Goal: Information Seeking & Learning: Learn about a topic

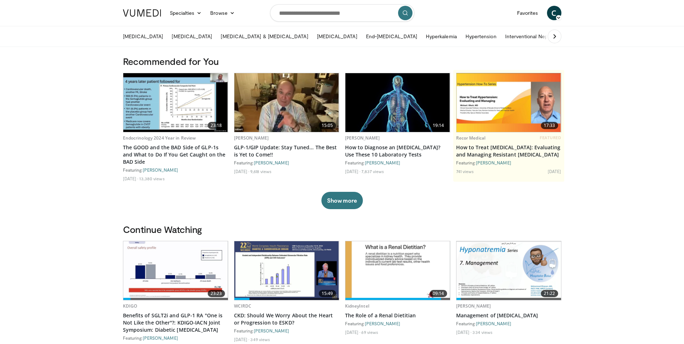
drag, startPoint x: 682, startPoint y: 101, endPoint x: 682, endPoint y: 110, distance: 9.0
click at [312, 12] on input "Search topics, interventions" at bounding box center [342, 12] width 144 height 17
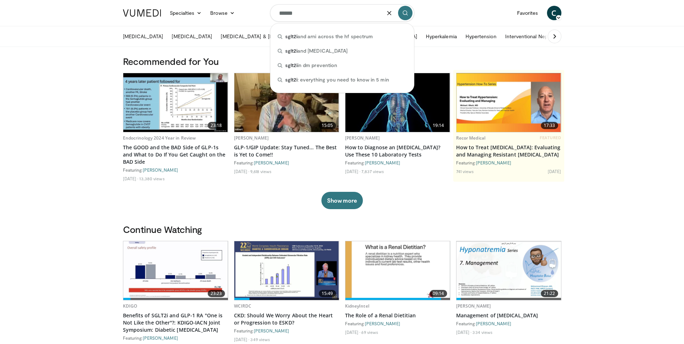
type input "******"
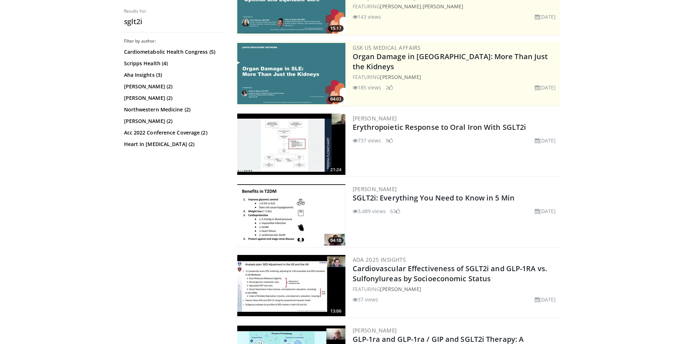
scroll to position [107, 0]
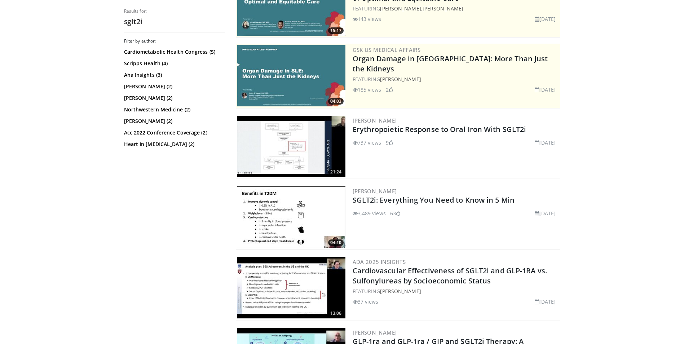
click at [322, 213] on img at bounding box center [291, 216] width 108 height 61
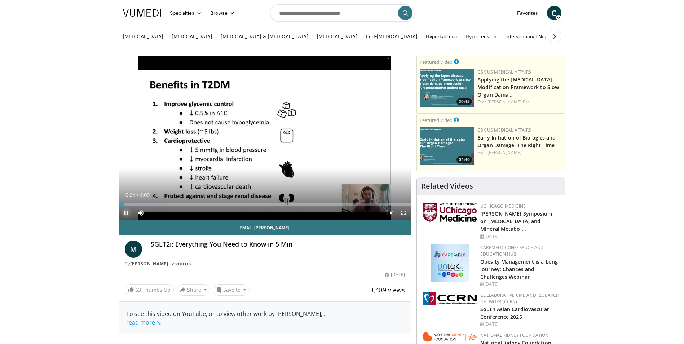
click at [125, 214] on span "Video Player" at bounding box center [126, 212] width 14 height 14
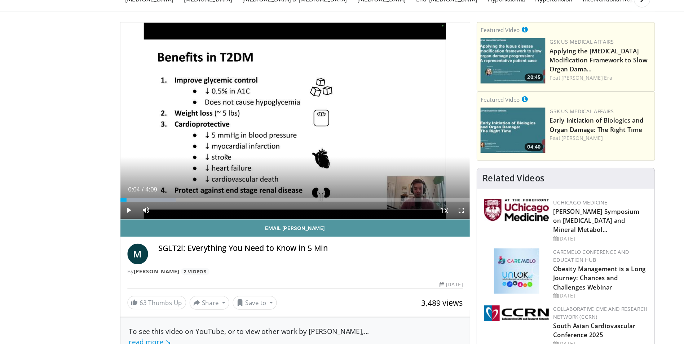
click at [218, 221] on link "Email [PERSON_NAME]" at bounding box center [265, 226] width 292 height 14
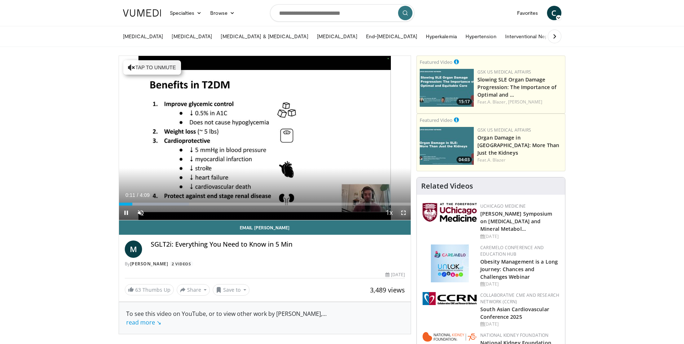
click at [399, 210] on span "Video Player" at bounding box center [403, 212] width 14 height 14
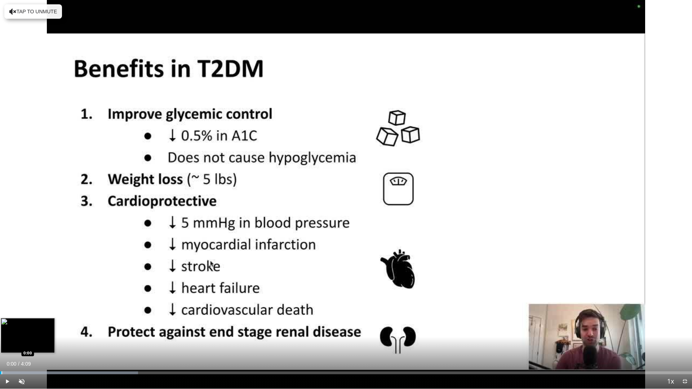
drag, startPoint x: 163, startPoint y: 370, endPoint x: 1, endPoint y: 371, distance: 161.1
click at [1, 344] on div "Loaded : 19.96% 0:00 0:00" at bounding box center [346, 371] width 692 height 7
click at [21, 344] on span "Video Player" at bounding box center [21, 382] width 14 height 14
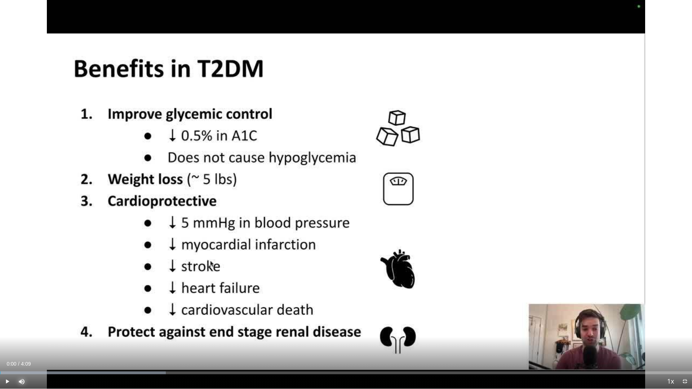
drag, startPoint x: 28, startPoint y: 373, endPoint x: 0, endPoint y: 376, distance: 28.6
click at [0, 344] on div "Current Time 0:00 / Duration 4:09 Play Skip Backward Skip Forward Mute 0% Loade…" at bounding box center [346, 382] width 692 height 14
click at [8, 344] on span "Video Player" at bounding box center [7, 382] width 14 height 14
click at [4, 344] on video-js "**********" at bounding box center [346, 194] width 692 height 389
click at [4, 344] on span "Video Player" at bounding box center [7, 382] width 14 height 14
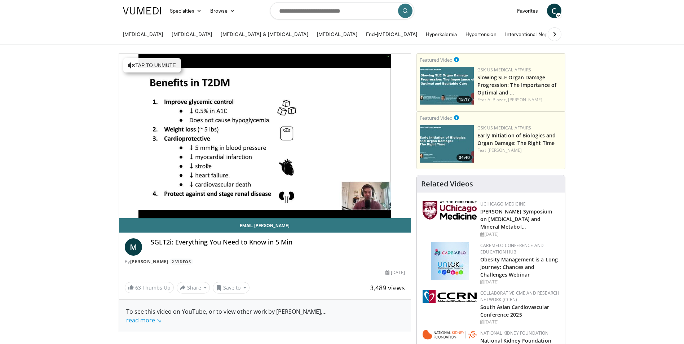
scroll to position [4, 0]
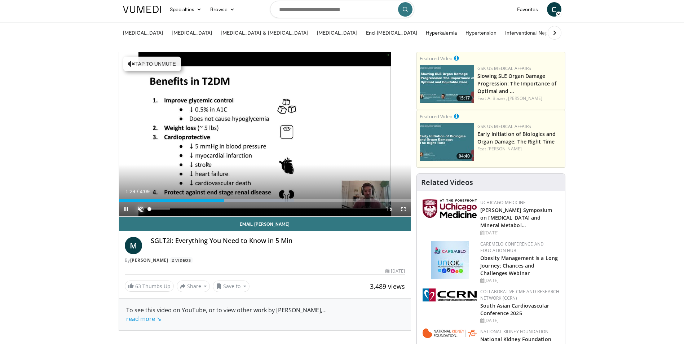
click at [143, 212] on span "Video Player" at bounding box center [140, 209] width 14 height 14
drag, startPoint x: 230, startPoint y: 198, endPoint x: 115, endPoint y: 203, distance: 115.8
click at [403, 209] on span "Video Player" at bounding box center [403, 209] width 14 height 14
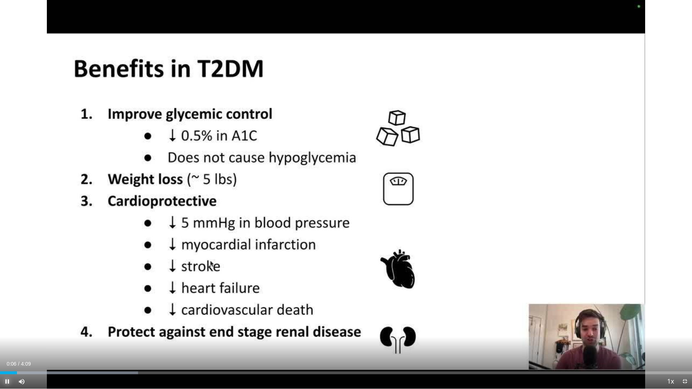
click at [8, 344] on span "Video Player" at bounding box center [7, 382] width 14 height 14
click at [10, 344] on span "Video Player" at bounding box center [7, 382] width 14 height 14
click at [5, 344] on span "Video Player" at bounding box center [7, 382] width 14 height 14
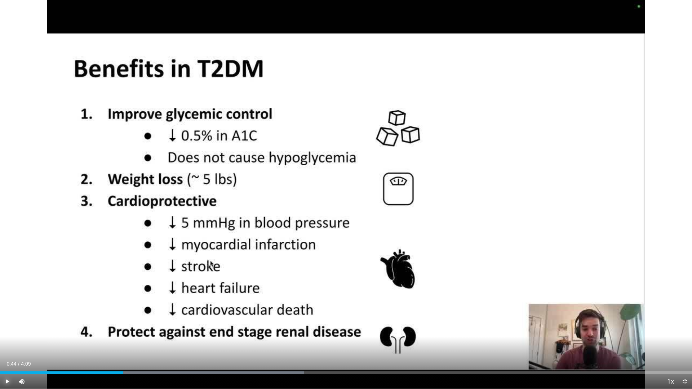
click at [6, 344] on span "Video Player" at bounding box center [7, 382] width 14 height 14
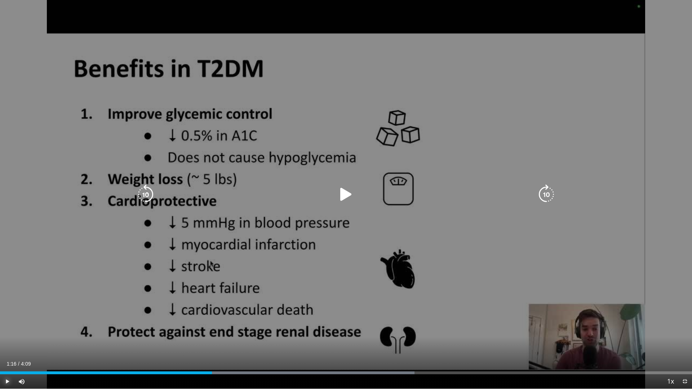
drag, startPoint x: 224, startPoint y: 374, endPoint x: 211, endPoint y: 375, distance: 13.4
click at [211, 344] on div "Current Time 1:16 / Duration 4:09 Play Skip Backward Skip Forward Mute 100% Loa…" at bounding box center [346, 382] width 692 height 14
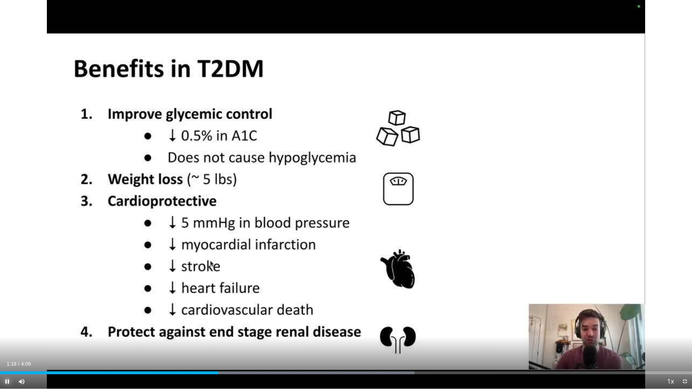
click at [0, 344] on span "Video Player" at bounding box center [7, 382] width 14 height 14
click at [9, 344] on span "Video Player" at bounding box center [7, 382] width 14 height 14
drag, startPoint x: 225, startPoint y: 372, endPoint x: 217, endPoint y: 375, distance: 8.9
click at [217, 344] on div "Current Time 1:18 / Duration 4:09 Play Skip Backward Skip Forward Mute 100% Loa…" at bounding box center [346, 382] width 692 height 14
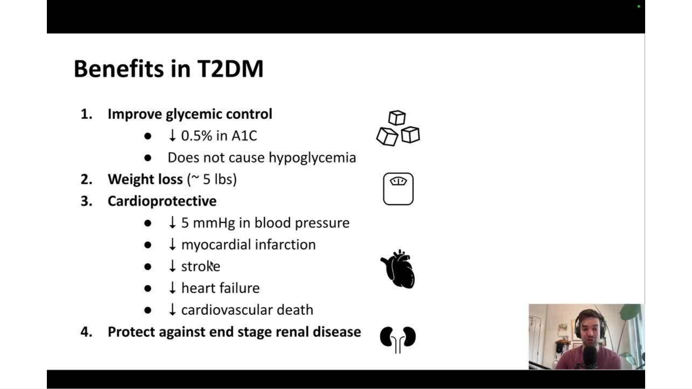
click at [217, 344] on div "10 seconds Tap to unmute" at bounding box center [346, 194] width 692 height 389
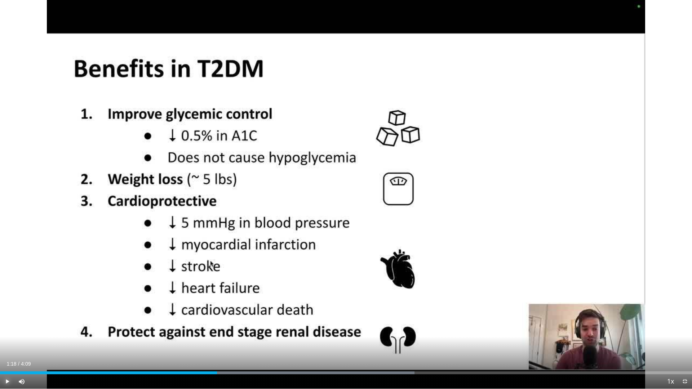
click at [6, 344] on span "Video Player" at bounding box center [7, 382] width 14 height 14
click at [10, 344] on span "Video Player" at bounding box center [7, 382] width 14 height 14
click at [0, 344] on video-js "**********" at bounding box center [346, 194] width 692 height 389
click at [11, 344] on span "Video Player" at bounding box center [7, 382] width 14 height 14
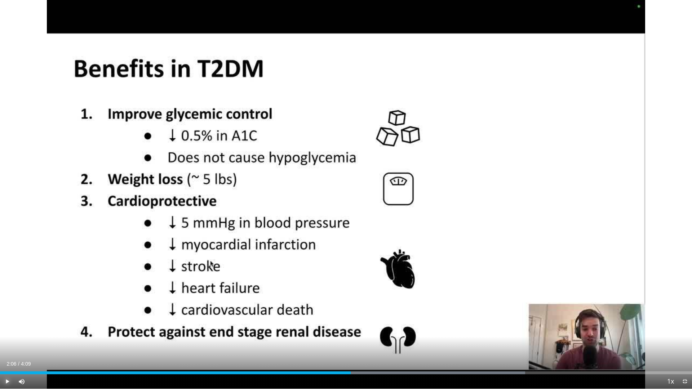
click at [9, 344] on span "Video Player" at bounding box center [7, 382] width 14 height 14
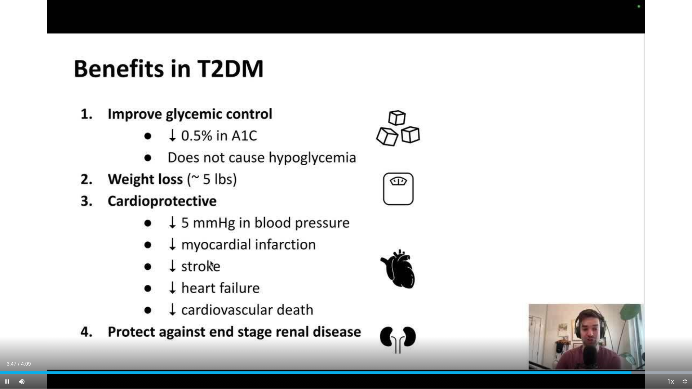
click at [597, 344] on div "Current Time 3:47 / Duration 4:09" at bounding box center [346, 364] width 692 height 6
drag, startPoint x: 632, startPoint y: 373, endPoint x: 620, endPoint y: 373, distance: 12.3
click at [620, 344] on div "Progress Bar" at bounding box center [620, 373] width 1 height 3
drag, startPoint x: 620, startPoint y: 373, endPoint x: 606, endPoint y: 373, distance: 14.1
click at [606, 344] on div "Progress Bar" at bounding box center [606, 373] width 1 height 3
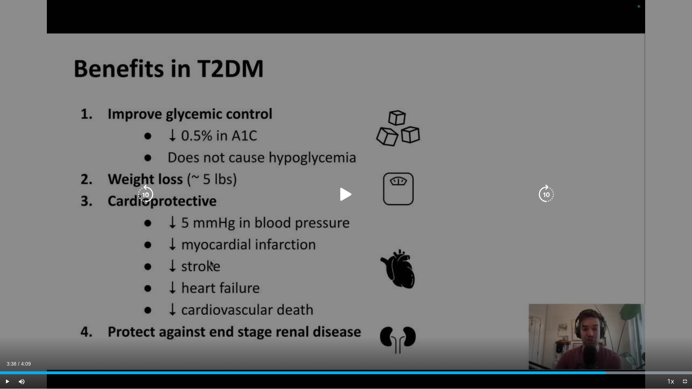
click at [0, 0] on div "Progress Bar" at bounding box center [0, 0] width 0 height 0
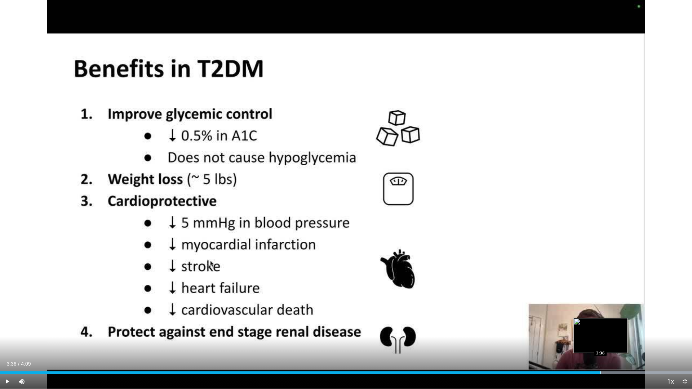
drag, startPoint x: 608, startPoint y: 372, endPoint x: 601, endPoint y: 373, distance: 7.6
click at [601, 344] on div "Progress Bar" at bounding box center [601, 373] width 1 height 3
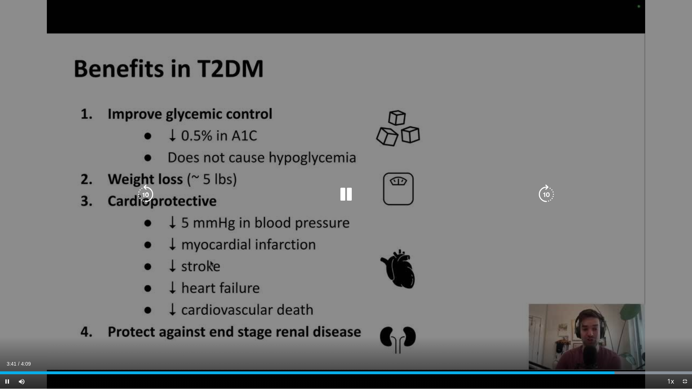
click at [671, 30] on div "10 seconds Tap to unmute" at bounding box center [346, 194] width 692 height 389
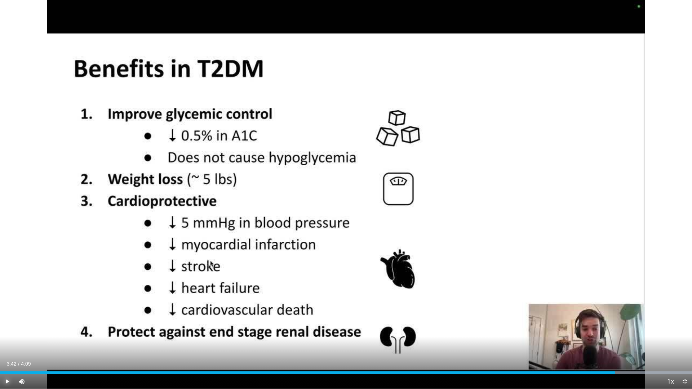
click at [1, 344] on span "Video Player" at bounding box center [7, 382] width 14 height 14
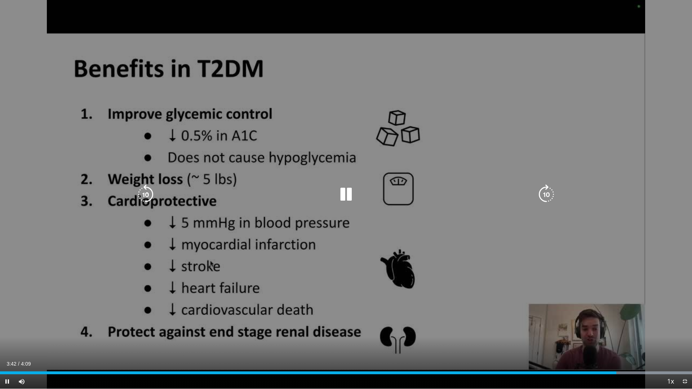
click at [351, 194] on icon "Video Player" at bounding box center [346, 195] width 20 height 20
click at [675, 0] on div "10 seconds Tap to unmute" at bounding box center [346, 194] width 692 height 389
click at [346, 23] on div "10 seconds Tap to unmute" at bounding box center [346, 194] width 692 height 389
click at [347, 16] on div "10 seconds Tap to unmute" at bounding box center [346, 194] width 692 height 389
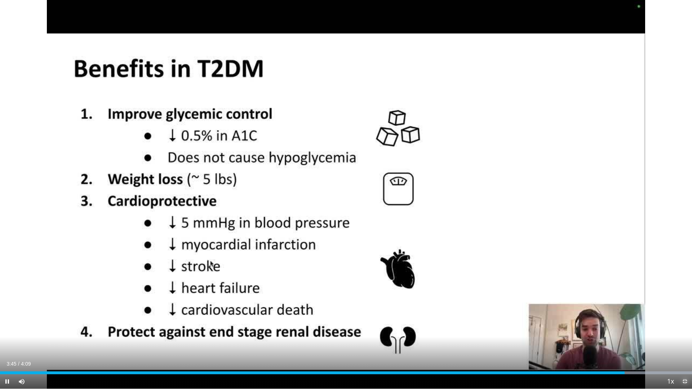
click at [681, 344] on span "Video Player" at bounding box center [685, 382] width 14 height 14
